Goal: Task Accomplishment & Management: Complete application form

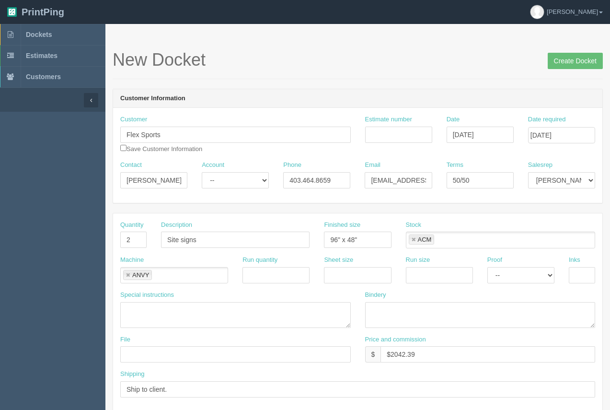
scroll to position [110, 0]
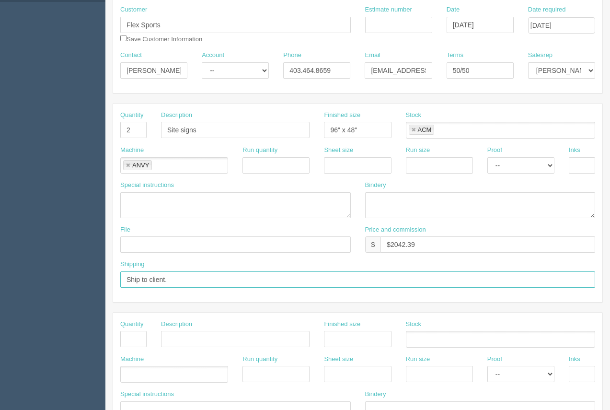
drag, startPoint x: 232, startPoint y: 280, endPoint x: 121, endPoint y: 276, distance: 111.2
click at [121, 276] on input "Ship to client." at bounding box center [357, 279] width 475 height 16
type input "Product to be delivered to"
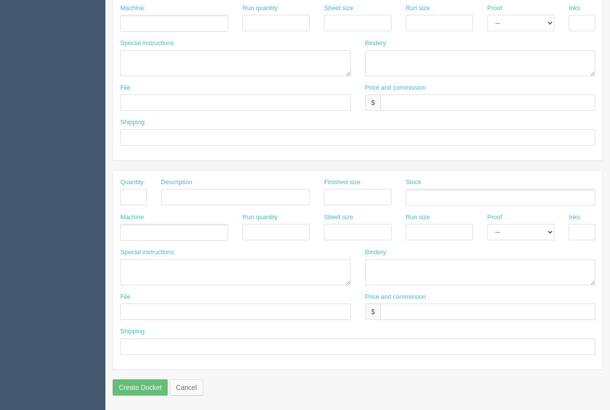
scroll to position [102, 0]
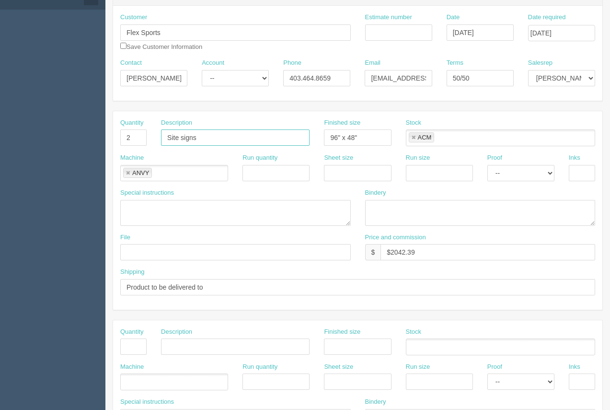
click at [224, 145] on input "Site signs" at bounding box center [235, 137] width 148 height 16
click at [215, 140] on input "Site signs" at bounding box center [235, 137] width 148 height 16
type input "Site signs - Journey FSA"
click at [584, 173] on input "text" at bounding box center [582, 173] width 26 height 16
type input "4/0"
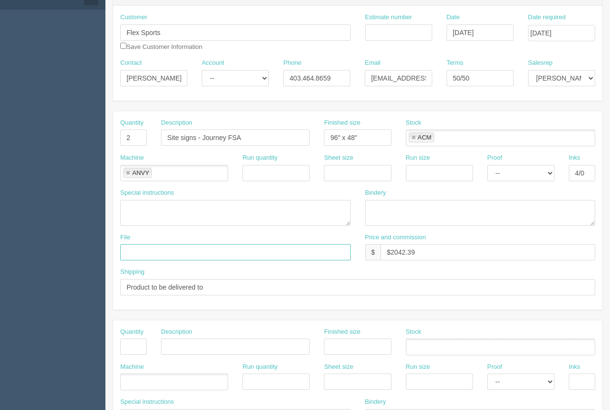
click at [136, 253] on input "text" at bounding box center [235, 252] width 230 height 16
click at [177, 255] on input "Flex Sports - Spetember 2025 - Site signage" at bounding box center [235, 252] width 230 height 16
drag, startPoint x: 273, startPoint y: 254, endPoint x: 104, endPoint y: 250, distance: 168.7
click at [103, 250] on section "Dockets Estimates Customers" at bounding box center [305, 345] width 610 height 846
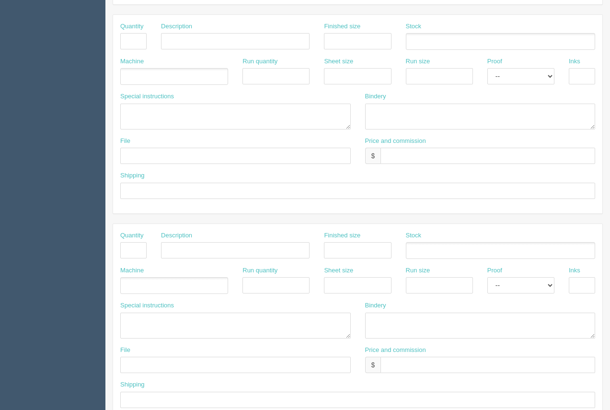
scroll to position [460, 0]
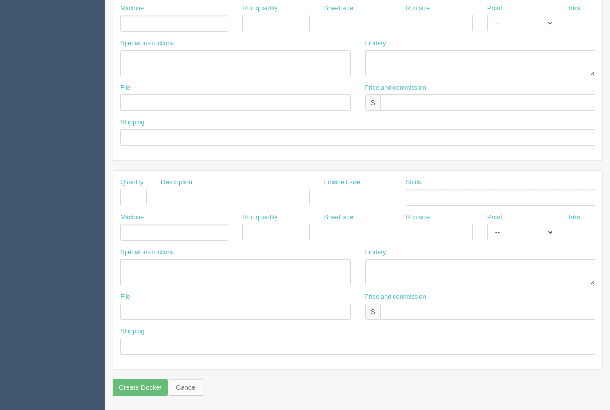
type input "Flex Sports - [DATE] - Site signage"
paste input "Flex Sports - [DATE] - Site signage"
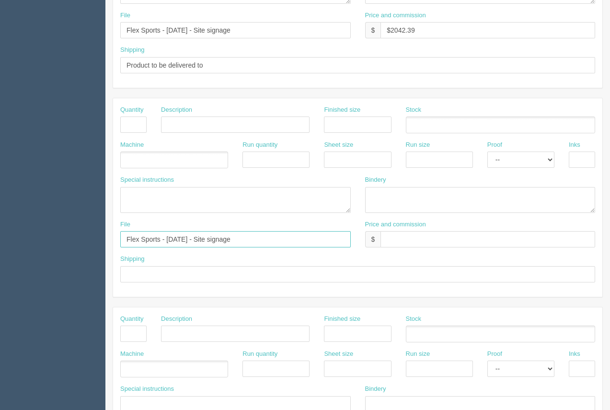
scroll to position [291, 0]
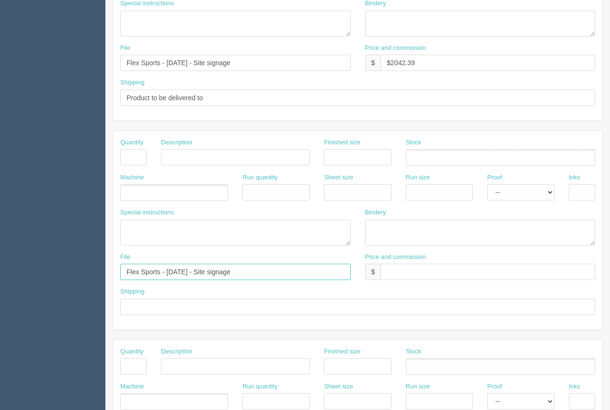
type input "Flex Sports - [DATE] - Site signage"
click at [205, 97] on input "Product to be delivered to" at bounding box center [357, 98] width 475 height 16
click at [125, 97] on input "Product to be delivered to" at bounding box center [357, 98] width 475 height 16
click at [215, 100] on input "All product to be delivered to" at bounding box center [357, 98] width 475 height 16
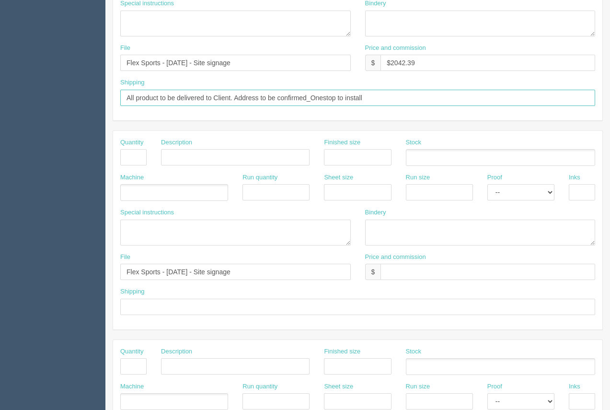
click at [312, 100] on input "All product to be delivered to Client. Address to be confirmed_Onestop to insta…" at bounding box center [357, 98] width 475 height 16
click at [366, 101] on input "All product to be delivered to Client. Address to be confirmed. Onestop to inst…" at bounding box center [357, 98] width 475 height 16
type input "All product to be delivered to Client. Address to be confirmed. Onestop to inst…"
click at [139, 161] on input "text" at bounding box center [133, 157] width 26 height 16
type input "1"
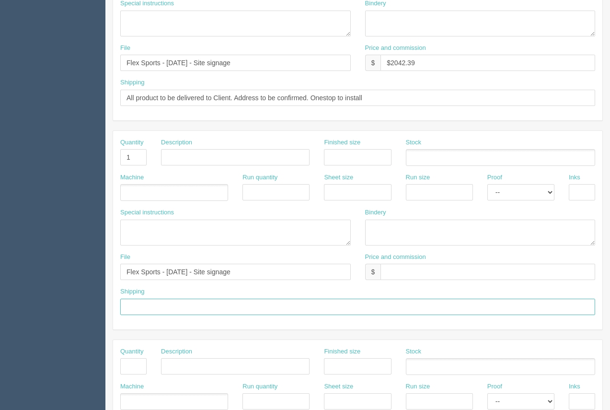
click at [172, 313] on input "text" at bounding box center [357, 306] width 475 height 16
type input "Above"
click at [194, 161] on input "text" at bounding box center [235, 157] width 148 height 16
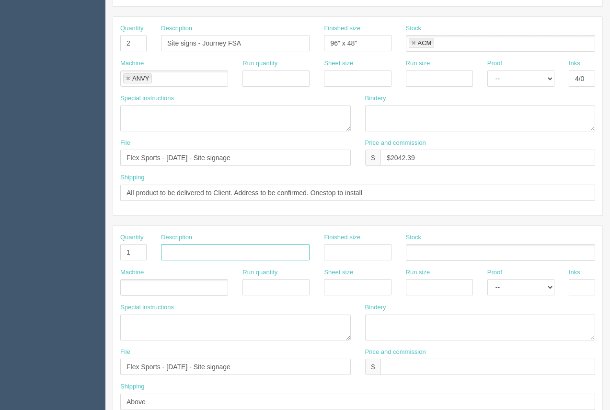
scroll to position [194, 0]
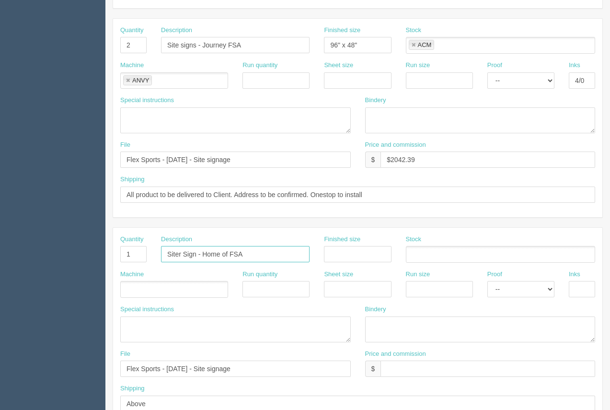
type input "Siter Sign - Home of FSA"
click at [269, 48] on input "Site signs - Journey FSA" at bounding box center [235, 45] width 148 height 16
click at [197, 48] on input "Site signs - Journey FSA" at bounding box center [235, 45] width 148 height 16
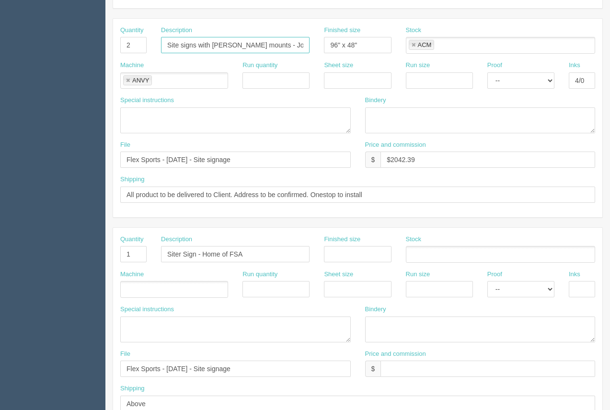
type input "Site signs with [PERSON_NAME] mounts - Journey FSA"
click at [197, 255] on input "Siter Sign - Home of FSA" at bounding box center [235, 254] width 148 height 16
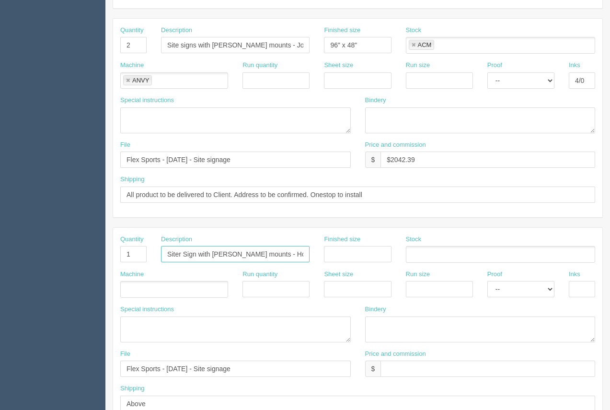
type input "Siter Sign with [PERSON_NAME] mounts - Home of FSA"
click at [359, 253] on input "text" at bounding box center [357, 254] width 67 height 16
type input "48 x 24"
click at [417, 252] on ul at bounding box center [500, 254] width 189 height 17
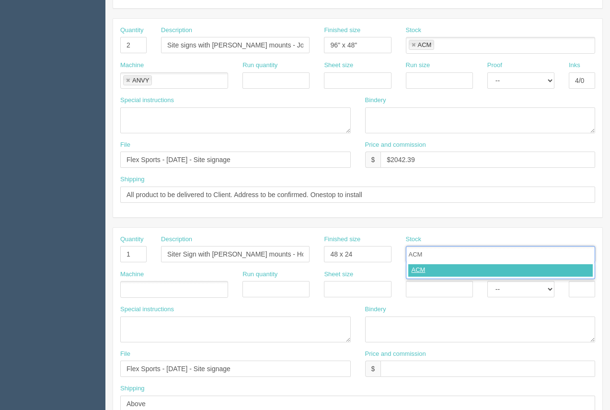
type input "ACM"
drag, startPoint x: 419, startPoint y: 267, endPoint x: 409, endPoint y: 267, distance: 9.6
type input "ACM"
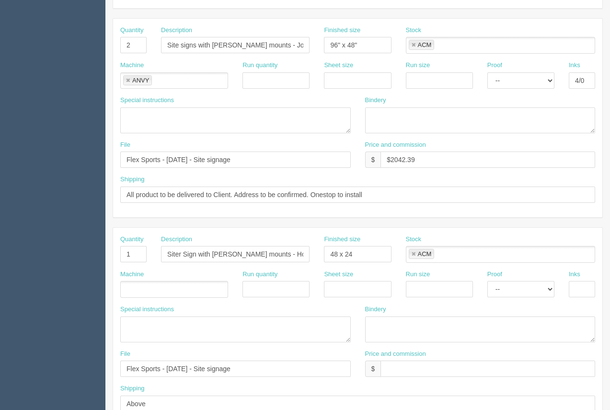
click at [167, 284] on ul at bounding box center [174, 289] width 108 height 17
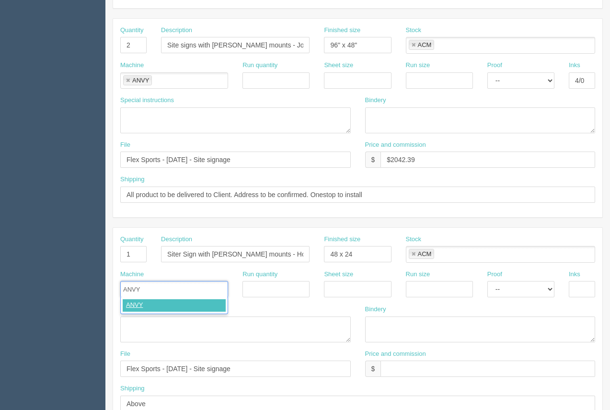
type input "ANVY"
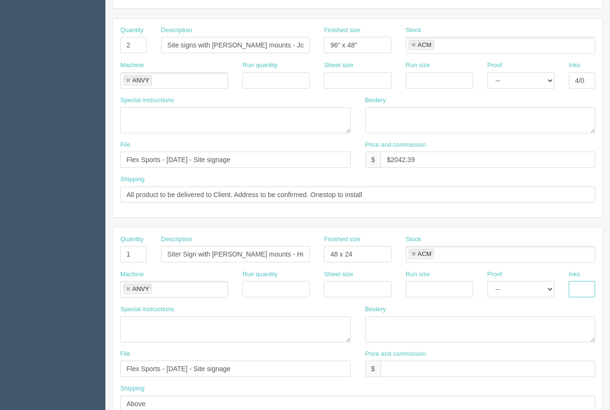
click at [584, 287] on input "text" at bounding box center [582, 289] width 26 height 16
type input "4/0"
click at [455, 369] on input "text" at bounding box center [487, 368] width 215 height 16
type input "Included Above"
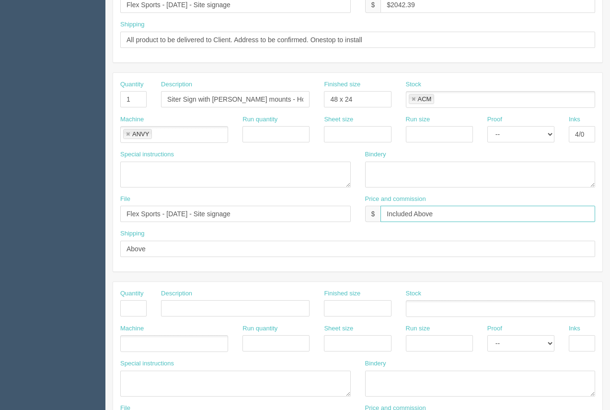
scroll to position [460, 0]
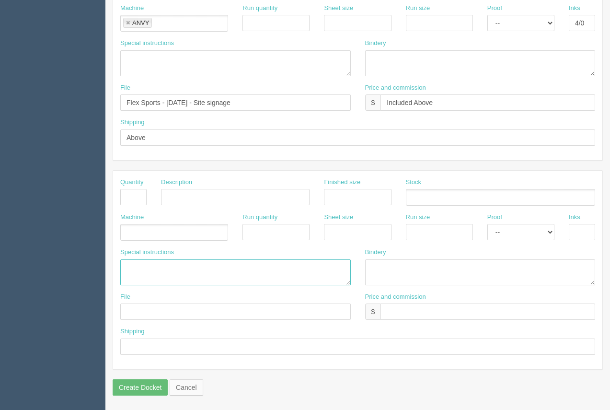
click at [122, 272] on textarea at bounding box center [235, 272] width 230 height 26
drag, startPoint x: 148, startPoint y: 268, endPoint x: 94, endPoint y: 263, distance: 54.4
click at [174, 268] on textarea "ARB.....$30.00" at bounding box center [235, 272] width 230 height 26
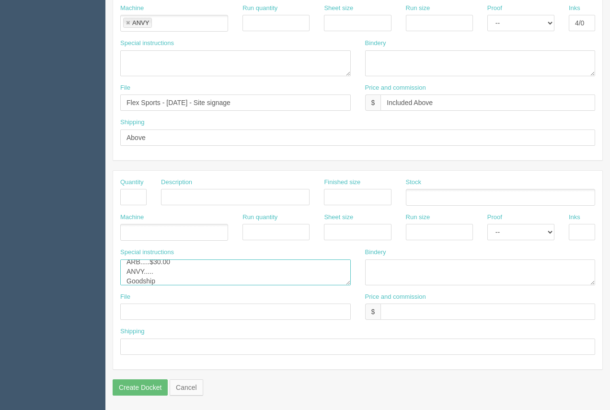
click at [144, 272] on textarea "ARB.....$30.00 ANVY..... Goodship" at bounding box center [235, 272] width 230 height 26
click at [137, 270] on textarea "ARB.....$30.00 ANvy..... Goodship" at bounding box center [235, 272] width 230 height 26
click at [181, 273] on textarea "ARB.....$30.00 Anvy..... Goodship" at bounding box center [235, 272] width 230 height 26
click at [155, 276] on textarea "ARB.....$30.00 Anvy..... Goodship" at bounding box center [235, 272] width 230 height 26
click at [156, 273] on textarea "ARB.....$30.00 Anvy..... Goodship" at bounding box center [235, 272] width 230 height 26
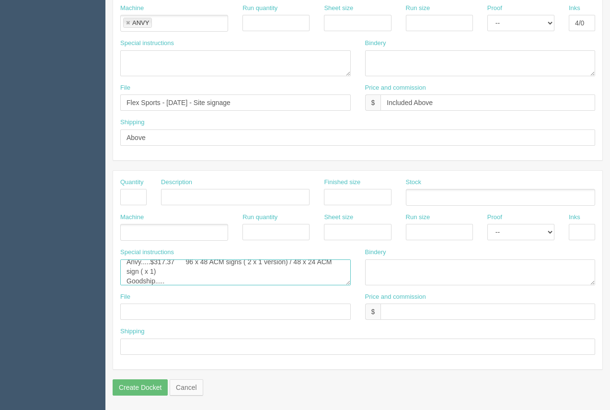
scroll to position [25, 0]
click at [176, 282] on textarea "ARB.....$30.00 Anvy.....$317.37 96 x 48 ACM signs ( 2 x 1 version) / 48 x 24 AC…" at bounding box center [235, 272] width 230 height 26
click at [226, 283] on textarea "ARB.....$30.00 Anvy.....$317.37 96 x 48 ACM signs ( 2 x 1 version) / 48 x 24 AC…" at bounding box center [235, 272] width 230 height 26
click at [222, 280] on textarea "ARB.....$30.00 Anvy.....$317.37 96 x 48 ACM signs ( 2 x 1 version) / 48 x 24 AC…" at bounding box center [235, 272] width 230 height 26
click at [260, 281] on textarea "ARB.....$30.00 Anvy.....$317.37 96 x 48 ACM signs ( 2 x 1 version) / 48 x 24 AC…" at bounding box center [235, 272] width 230 height 26
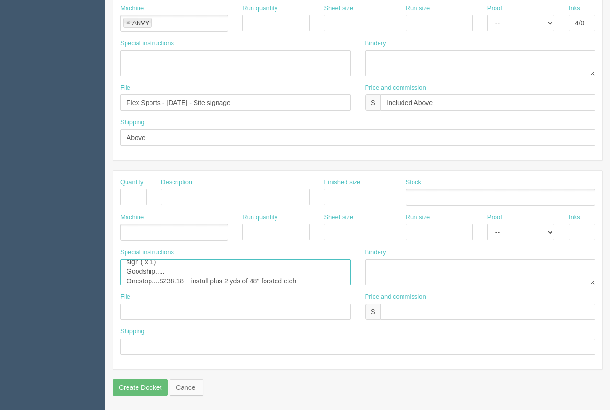
click at [270, 283] on textarea "ARB.....$30.00 Anvy.....$317.37 96 x 48 ACM signs ( 2 x 1 version) / 48 x 24 AC…" at bounding box center [235, 272] width 230 height 26
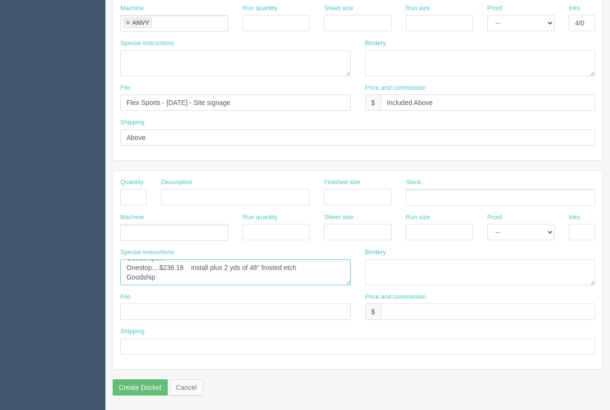
drag, startPoint x: 299, startPoint y: 281, endPoint x: 140, endPoint y: 280, distance: 158.5
click at [139, 280] on textarea "ARB.....$30.00 Anvy.....$317.37 96 x 48 ACM signs ( 2 x 1 version) / 48 x 24 AC…" at bounding box center [235, 272] width 230 height 26
click at [226, 281] on textarea "ARB.....$30.00 Anvy.....$317.37 96 x 48 ACM signs ( 2 x 1 version) / 48 x 24 AC…" at bounding box center [235, 272] width 230 height 26
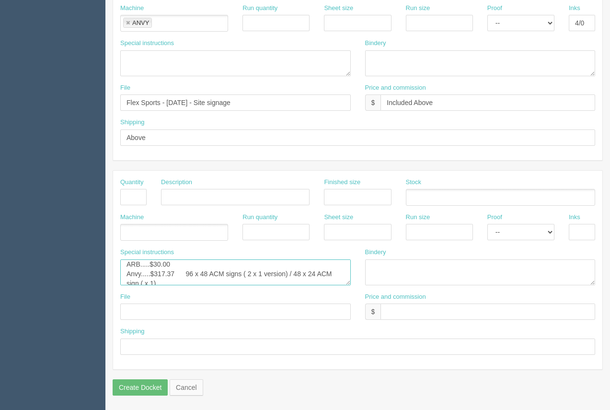
click at [196, 276] on textarea "ARB.....$30.00 Anvy.....$317.37 96 x 48 ACM signs ( 2 x 1 version) / 48 x 24 AC…" at bounding box center [235, 272] width 230 height 26
drag, startPoint x: 124, startPoint y: 281, endPoint x: 154, endPoint y: 289, distance: 31.4
click at [154, 289] on div "Special instructions ARB.....$30.00 Anvy.....$317.37 96 x 48 ACM signs ( 2 x 1 …" at bounding box center [235, 270] width 245 height 45
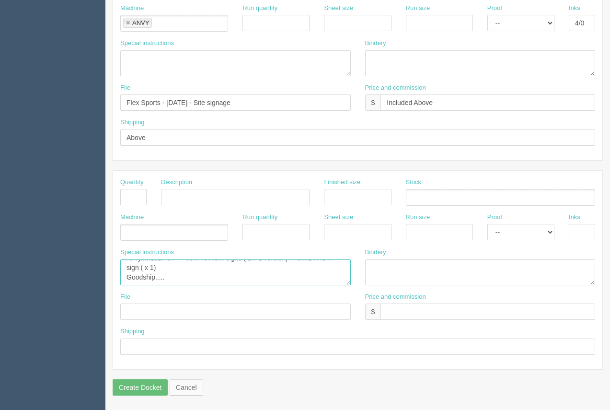
type textarea "ARB.....$30.00 Anvy.....$317.37 96 x 48 ACM signs ( 2 x 1 version) / 48 x 24 AC…"
paste textarea "Onestop....$238.18 install plus 2 yds of 48" forsted etch Goodship"
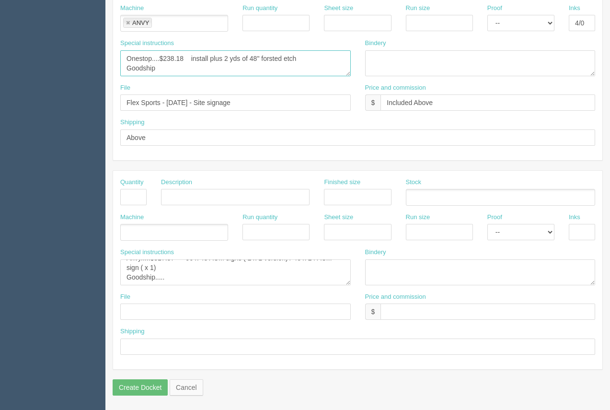
drag, startPoint x: 158, startPoint y: 70, endPoint x: 123, endPoint y: 66, distance: 35.2
click at [123, 66] on textarea "Onestop....$238.18 install plus 2 yds of 48" forsted etch Goodship" at bounding box center [235, 63] width 230 height 26
type textarea "Onestop....$238.18 install plus 2 yds of 48" forsted etch"
click at [177, 267] on textarea "ARB.....$30.00 Anvy.....$317.37 96 x 48 ACM signs ( 2 x 1 version) / 48 x 24 AC…" at bounding box center [235, 272] width 230 height 26
click at [139, 282] on textarea "ARB.....$30.00 Anvy.....$317.37 96 x 48 ACM signs ( 2 x 1 version) / 48 x 24 AC…" at bounding box center [235, 272] width 230 height 26
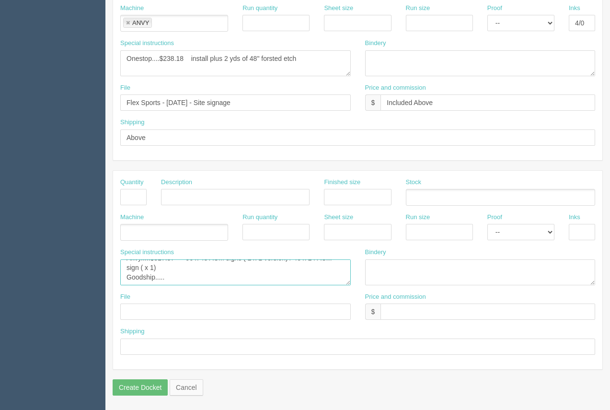
click at [129, 283] on textarea "ARB.....$30.00 Anvy.....$317.37 96 x 48 ACM signs ( 2 x 1 version) / 48 x 24 AC…" at bounding box center [235, 272] width 230 height 26
click at [202, 281] on textarea "ARB.....$30.00 Anvy.....$317.37 96 x 48 ACM signs ( 2 x 1 version) / 48 x 24 AC…" at bounding box center [235, 272] width 230 height 26
paste textarea "96 (w)x 48 ( h) – x 2 signs. - 4 sets 36” x 36” – x 1 sign - 2 sets"
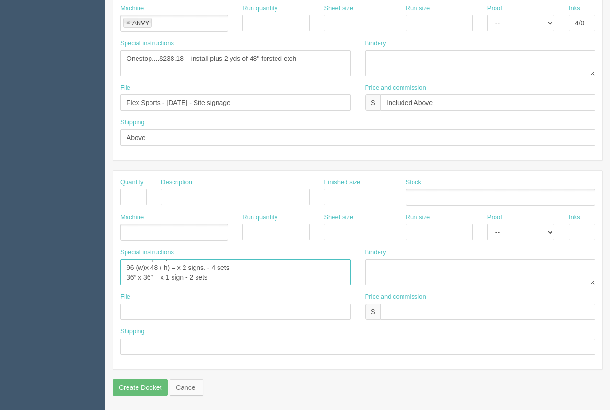
click at [134, 263] on textarea "ARB.....$30.00 Anvy.....$317.37 96 x 48 ACM signs ( 2 x 1 version) / 48 x 24 AC…" at bounding box center [235, 272] width 230 height 26
click at [178, 266] on textarea "ARB.....$30.00 Anvy.....$317.37 96 x 48 ACM signs ( 2 x 1 version) / 48 x 24 AC…" at bounding box center [235, 272] width 230 height 26
click at [212, 263] on textarea "ARB.....$30.00 Anvy.....$317.37 96 x 48 ACM signs ( 2 x 1 version) / 48 x 24 AC…" at bounding box center [235, 272] width 230 height 26
click at [134, 278] on textarea "ARB.....$30.00 Anvy.....$317.37 96 x 48 ACM signs ( 2 x 1 version) / 48 x 24 AC…" at bounding box center [235, 272] width 230 height 26
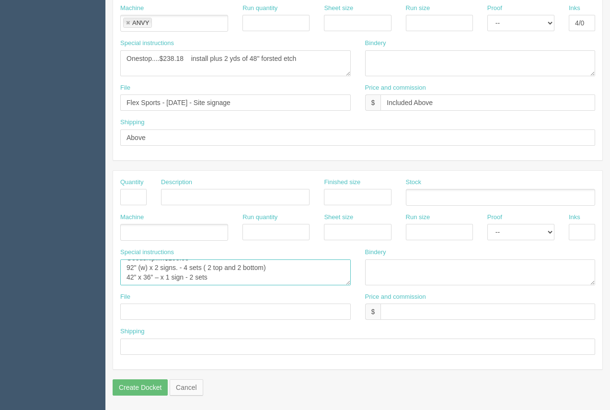
click at [138, 275] on textarea "ARB.....$30.00 Anvy.....$317.37 96 x 48 ACM signs ( 2 x 1 version) / 48 x 24 AC…" at bounding box center [235, 272] width 230 height 26
click at [218, 274] on textarea "ARB.....$30.00 Anvy.....$317.37 96 x 48 ACM signs ( 2 x 1 version) / 48 x 24 AC…" at bounding box center [235, 272] width 230 height 26
click at [224, 276] on textarea "ARB.....$30.00 Anvy.....$317.37 96 x 48 ACM signs ( 2 x 1 version) / 48 x 24 AC…" at bounding box center [235, 272] width 230 height 26
click at [212, 275] on textarea "ARB.....$30.00 Anvy.....$317.37 96 x 48 ACM signs ( 2 x 1 version) / 48 x 24 AC…" at bounding box center [235, 272] width 230 height 26
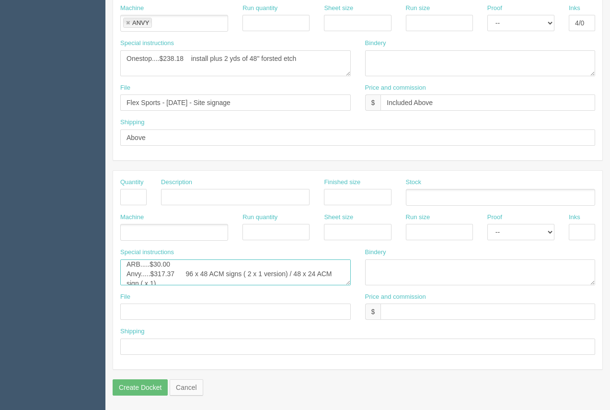
type textarea "ARB.....$30.00 Anvy.....$317.37 96 x 48 ACM signs ( 2 x 1 version) / 48 x 24 AC…"
click at [268, 60] on textarea "Onestop....$238.18 install plus 2 yds of 48" forsted etch" at bounding box center [235, 63] width 230 height 26
type textarea "Onestop....$238.18 install plus 2 yds of 48" frosted etch"
click at [166, 277] on textarea "ARB.....$30.00 Anvy.....$317.37 96 x 48 ACM signs ( 2 x 1 version) / 48 x 24 AC…" at bounding box center [235, 272] width 230 height 26
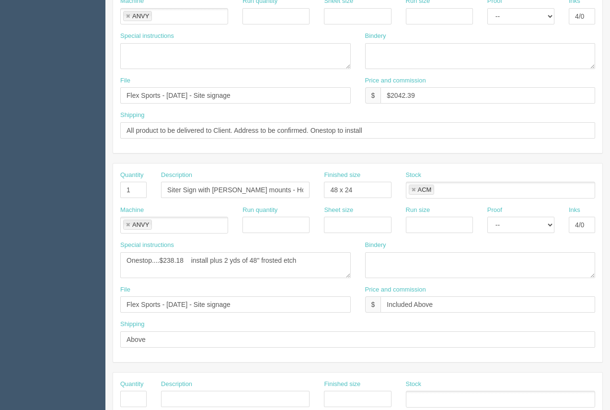
scroll to position [272, 0]
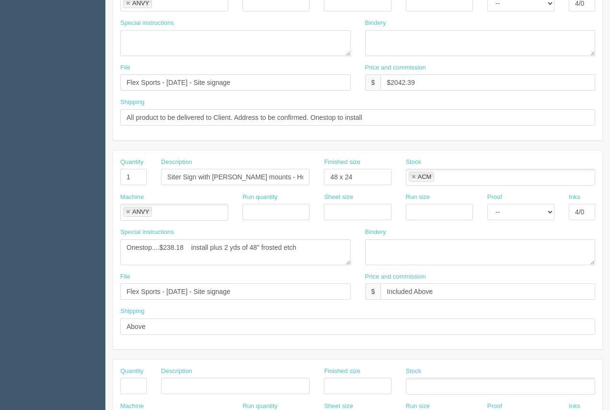
type textarea "ARB.....$30.00 Anvy.....$317.37 96 x 48 ACM signs ( 2 x 1 version) / 48 x 24 AC…"
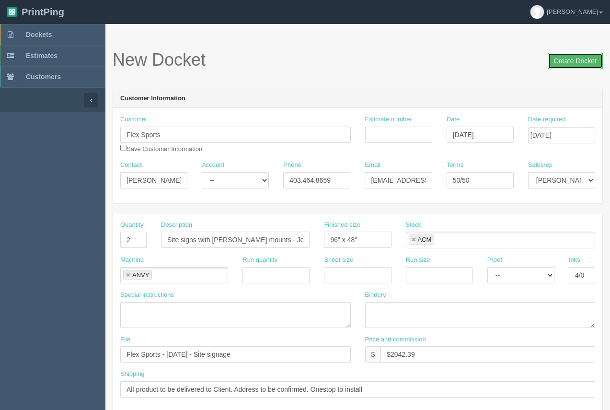
click at [570, 58] on input "Create Docket" at bounding box center [574, 61] width 55 height 16
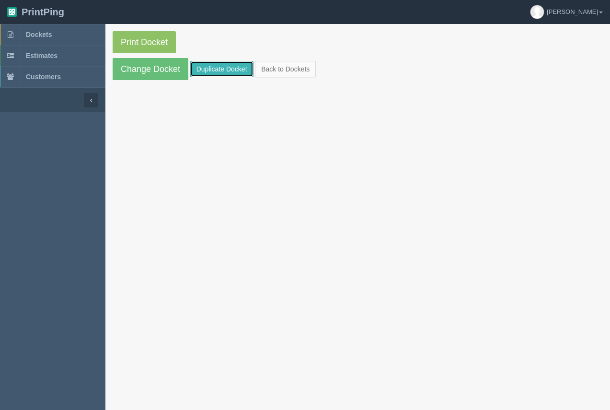
click at [224, 71] on link "Duplicate Docket" at bounding box center [221, 69] width 63 height 16
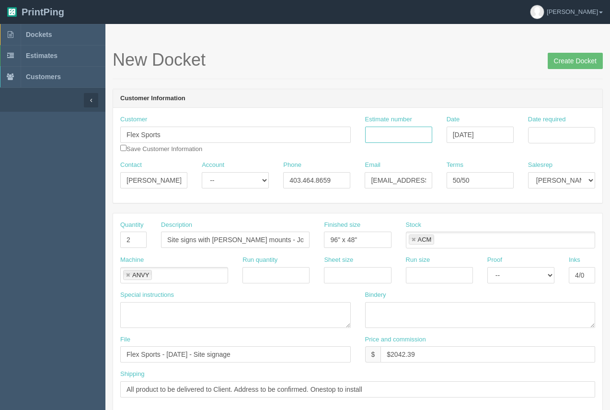
click at [387, 126] on input "Estimate number" at bounding box center [398, 134] width 67 height 16
type input "92556"
click at [541, 134] on input "Date required" at bounding box center [561, 135] width 67 height 16
click at [517, 213] on td "13" at bounding box center [523, 213] width 14 height 14
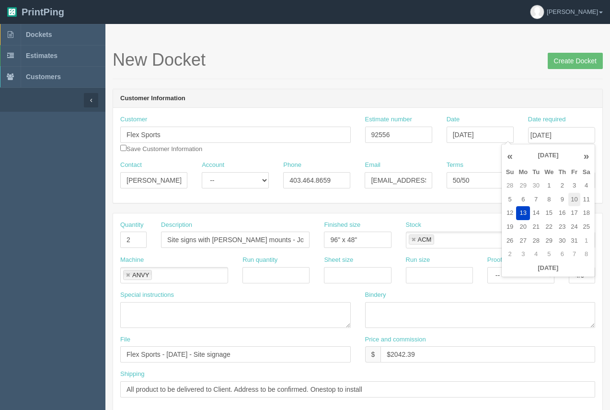
click at [577, 201] on td "10" at bounding box center [573, 200] width 11 height 14
type input "[DATE]"
drag, startPoint x: 443, startPoint y: 68, endPoint x: 346, endPoint y: 163, distance: 136.2
click at [438, 77] on div "New Docket Create Docket" at bounding box center [358, 64] width 490 height 29
click at [131, 246] on div "Quantity 2" at bounding box center [133, 237] width 41 height 35
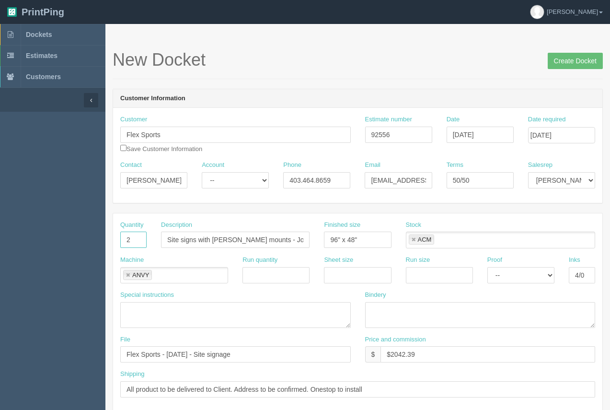
click at [131, 242] on input "2" at bounding box center [133, 239] width 26 height 16
drag, startPoint x: 131, startPoint y: 242, endPoint x: 99, endPoint y: 242, distance: 32.1
click at [171, 239] on input "Site signs with [PERSON_NAME] mounts - Journey FSA" at bounding box center [235, 239] width 148 height 16
drag, startPoint x: 166, startPoint y: 239, endPoint x: 314, endPoint y: 233, distance: 147.7
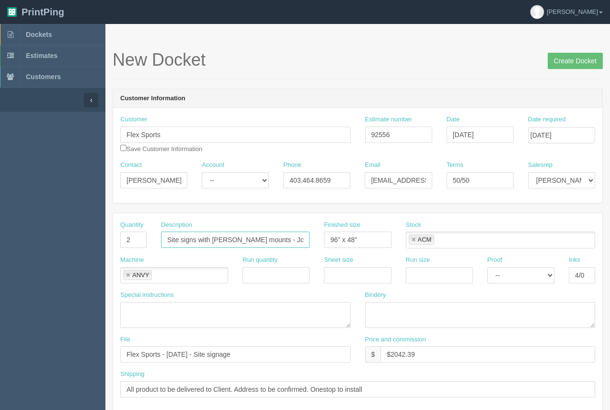
click at [314, 233] on div "Description Site signs with batten mounts - Journey FSA" at bounding box center [235, 237] width 163 height 35
type input "Frosted Etch Decals"
drag, startPoint x: 363, startPoint y: 242, endPoint x: 319, endPoint y: 244, distance: 44.1
click at [319, 244] on div "Finished size 96" x 48"" at bounding box center [357, 237] width 81 height 35
type input "36" x 26""
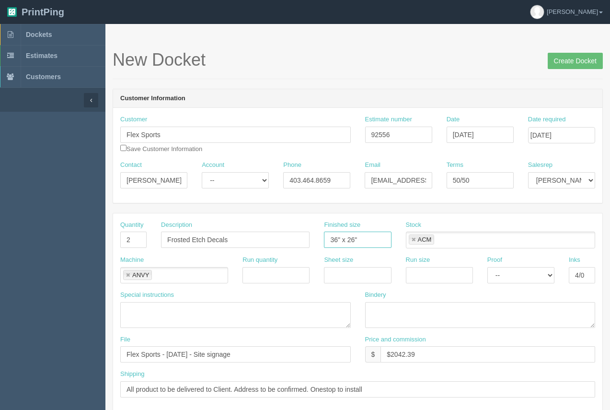
click at [415, 238] on link at bounding box center [413, 240] width 6 height 6
type input "36" x 26""
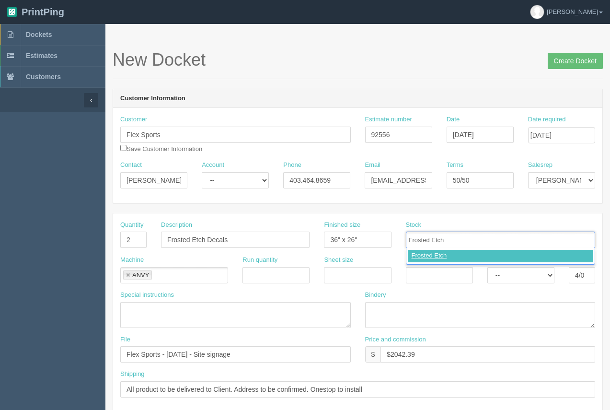
type input "Frosted Etch"
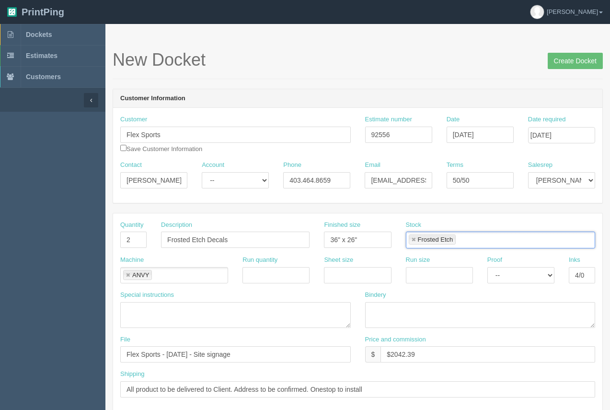
click at [128, 275] on link at bounding box center [128, 275] width 6 height 6
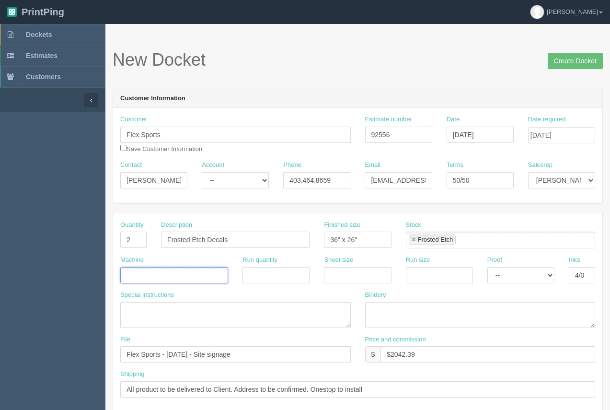
click at [128, 275] on input "text" at bounding box center [126, 276] width 10 height 14
type input "[PERSON_NAME]"
drag, startPoint x: 586, startPoint y: 278, endPoint x: 569, endPoint y: 280, distance: 17.3
click at [569, 280] on input "4/0" at bounding box center [582, 275] width 26 height 16
drag, startPoint x: 589, startPoint y: 276, endPoint x: 539, endPoint y: 291, distance: 52.1
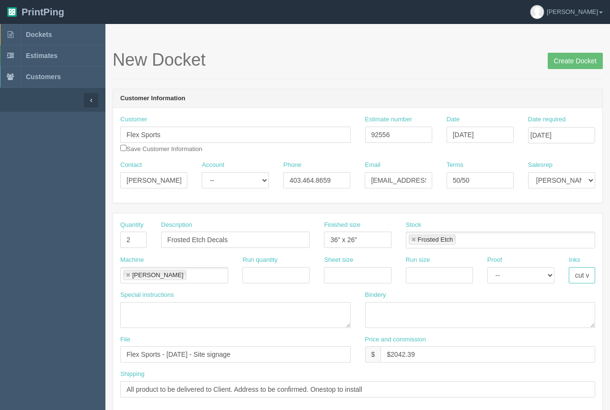
click at [539, 291] on div "Quantity 2 Description Frosted Etch Decals Finished size 36" x 26" Stock Froste…" at bounding box center [357, 312] width 489 height 198
type input "see instruc"
click at [164, 307] on textarea at bounding box center [235, 315] width 230 height 26
type textarea "cut vinyl -"
drag, startPoint x: 448, startPoint y: 356, endPoint x: 374, endPoint y: 353, distance: 74.8
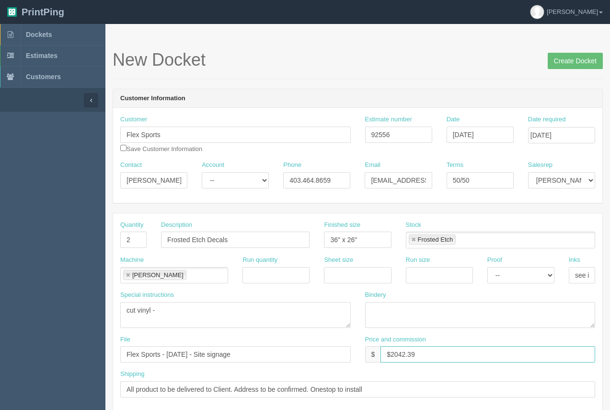
click at [374, 353] on div "$ $2042.39" at bounding box center [480, 354] width 230 height 16
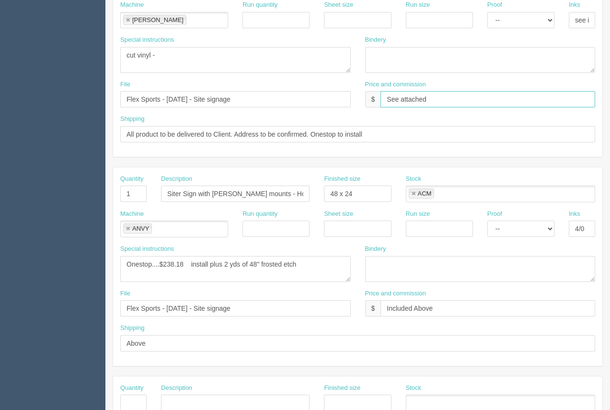
scroll to position [257, 0]
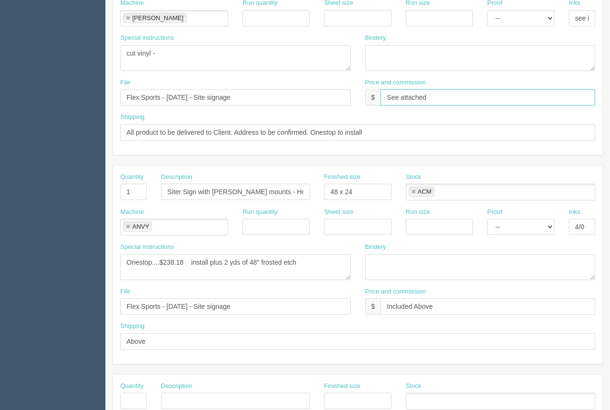
type input "See attached"
drag, startPoint x: 137, startPoint y: 193, endPoint x: 72, endPoint y: 205, distance: 65.9
click at [71, 201] on section "Dockets Estimates Customers" at bounding box center [305, 190] width 610 height 846
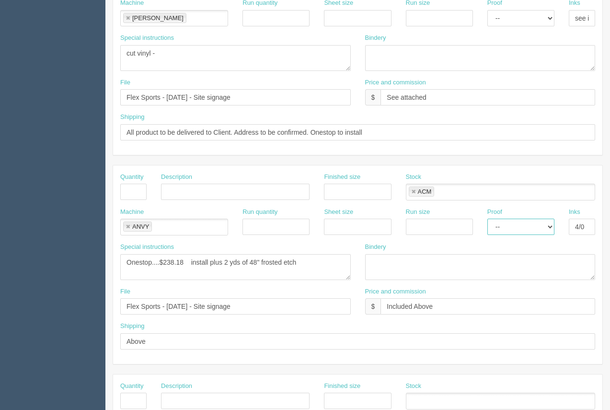
click at [127, 228] on link at bounding box center [128, 227] width 6 height 6
drag, startPoint x: 410, startPoint y: 192, endPoint x: 415, endPoint y: 192, distance: 5.8
click at [410, 192] on li "ACM" at bounding box center [422, 191] width 26 height 10
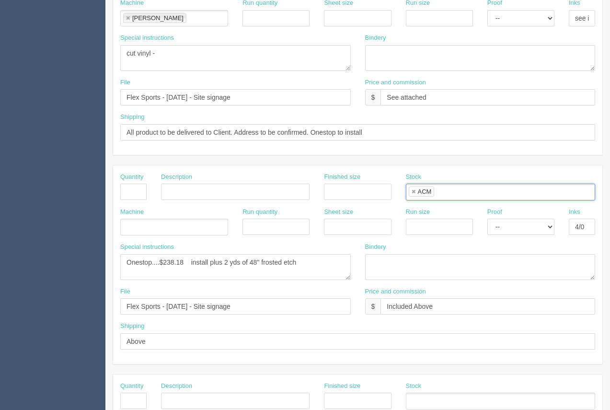
click at [416, 193] on link at bounding box center [413, 192] width 6 height 6
drag, startPoint x: 574, startPoint y: 226, endPoint x: 589, endPoint y: 233, distance: 17.1
click at [596, 227] on div "Inks 4/0" at bounding box center [581, 224] width 41 height 35
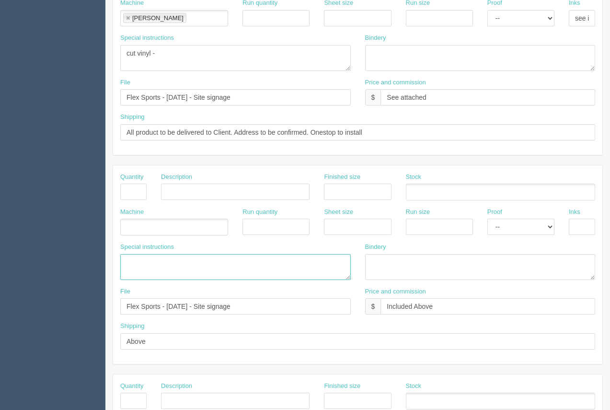
drag, startPoint x: 302, startPoint y: 264, endPoint x: 117, endPoint y: 265, distance: 184.9
click at [96, 255] on section "Dockets Estimates Customers" at bounding box center [305, 190] width 610 height 846
drag, startPoint x: 27, startPoint y: 296, endPoint x: 32, endPoint y: 294, distance: 4.9
click at [32, 294] on section "Dockets Estimates Customers" at bounding box center [305, 190] width 610 height 846
drag, startPoint x: 312, startPoint y: 314, endPoint x: 253, endPoint y: 327, distance: 60.3
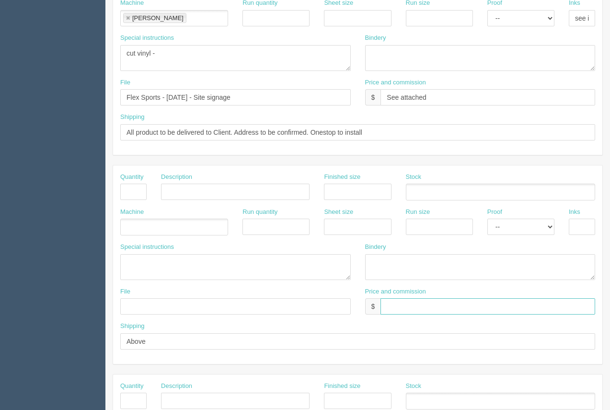
click at [309, 313] on div "File Price and commission $" at bounding box center [357, 304] width 489 height 35
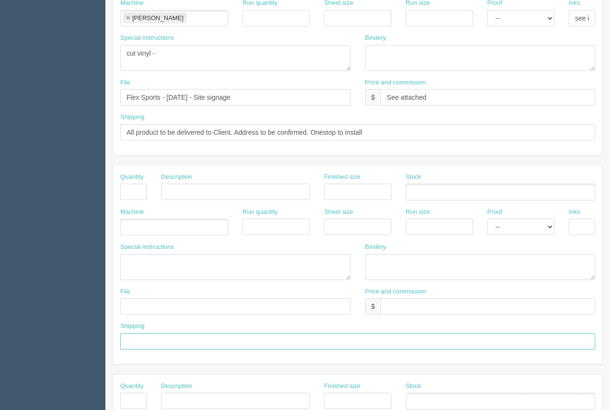
drag, startPoint x: 185, startPoint y: 342, endPoint x: 42, endPoint y: 346, distance: 143.3
click at [39, 347] on section "Dockets Estimates Customers" at bounding box center [305, 190] width 610 height 846
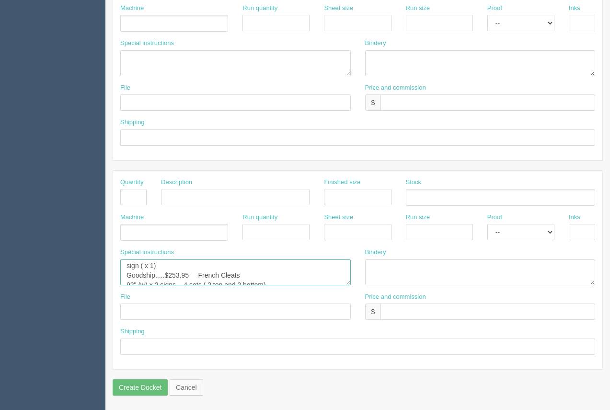
scroll to position [48, 0]
drag, startPoint x: 125, startPoint y: 264, endPoint x: 357, endPoint y: 278, distance: 233.2
click at [357, 278] on div "Special instructions ARB.....$30.00 Anvy.....$317.37 96 x 48 ACM signs ( 2 x 1 …" at bounding box center [357, 270] width 489 height 45
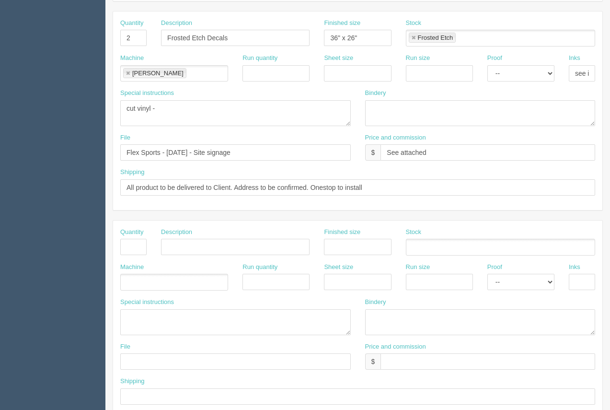
scroll to position [0, 0]
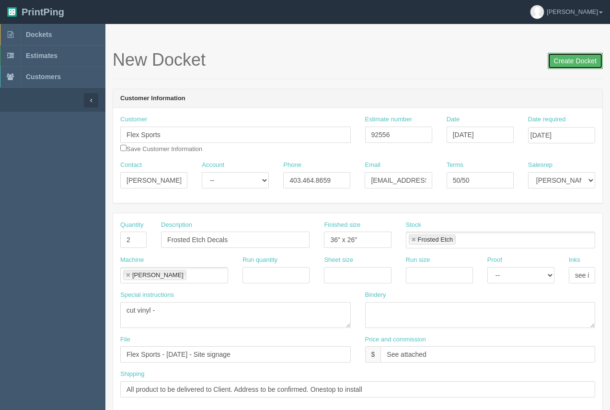
click at [564, 57] on input "Create Docket" at bounding box center [574, 61] width 55 height 16
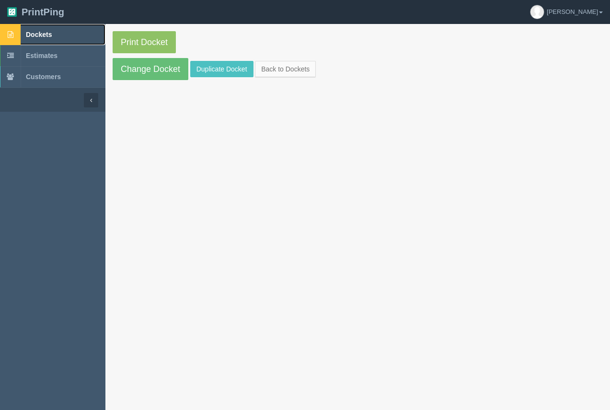
click at [50, 28] on link "Dockets" at bounding box center [52, 34] width 105 height 21
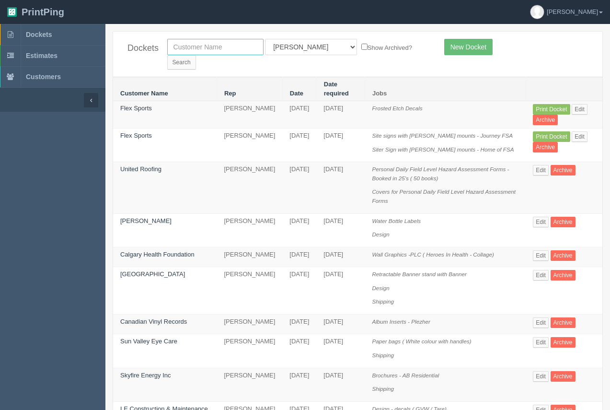
click at [199, 39] on input "text" at bounding box center [215, 47] width 96 height 16
type input "shred"
click at [196, 55] on input "Search" at bounding box center [181, 62] width 29 height 14
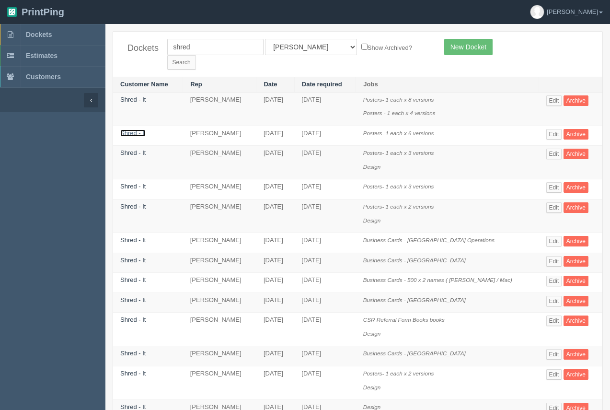
click at [136, 129] on link "Shred - It" at bounding box center [132, 132] width 25 height 7
drag, startPoint x: 136, startPoint y: 120, endPoint x: 137, endPoint y: 112, distance: 7.7
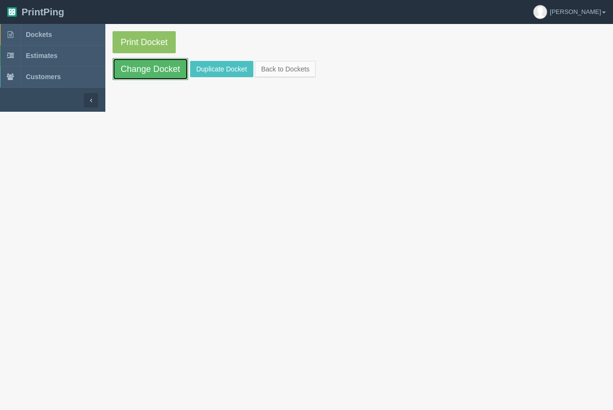
click at [142, 74] on link "Change Docket" at bounding box center [151, 69] width 76 height 22
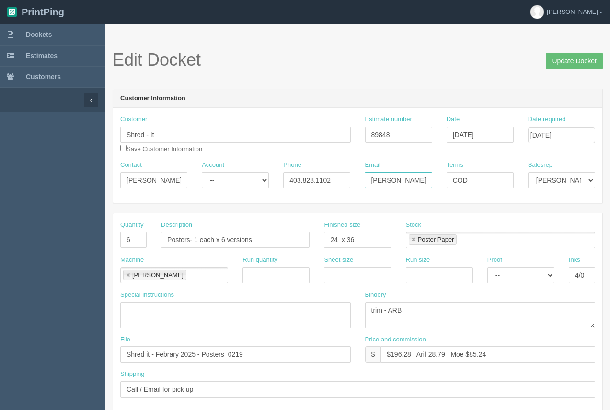
scroll to position [0, 59]
drag, startPoint x: 369, startPoint y: 184, endPoint x: 433, endPoint y: 177, distance: 64.6
click at [433, 177] on div "Email Matthew.Rollings@STERICYCLE.com" at bounding box center [397, 177] width 81 height 35
click at [38, 29] on link "Dockets" at bounding box center [52, 34] width 105 height 21
